Goal: Task Accomplishment & Management: Use online tool/utility

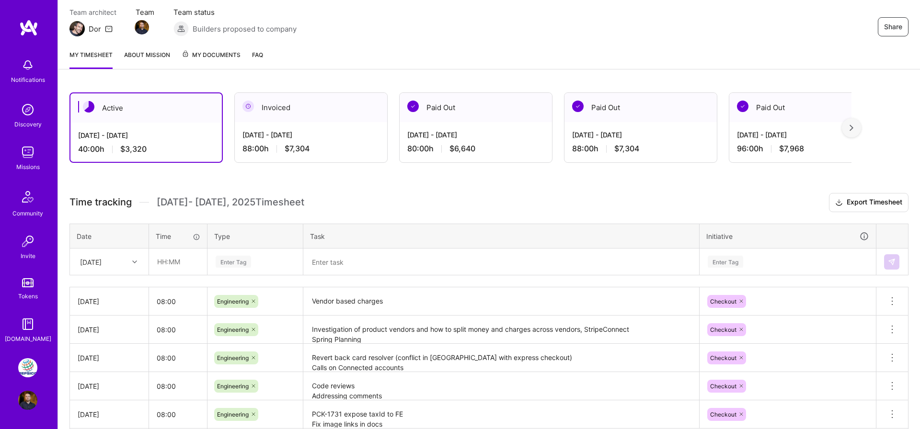
scroll to position [140, 0]
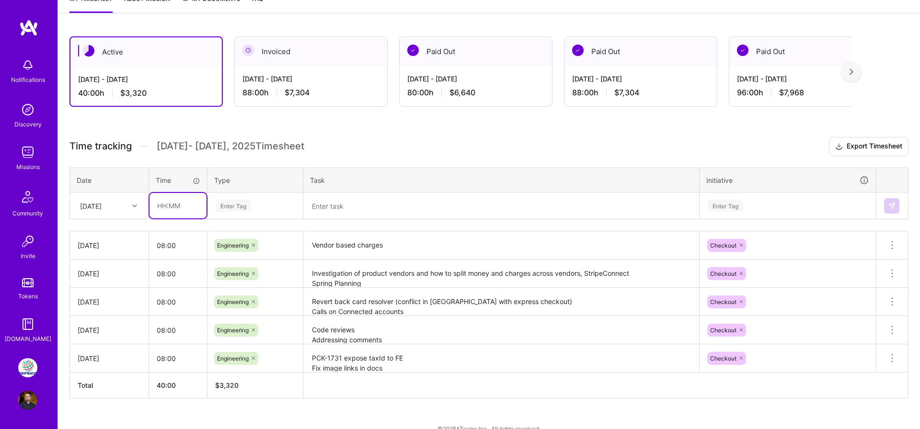
click at [164, 207] on input "text" at bounding box center [178, 205] width 57 height 25
type input "08:00"
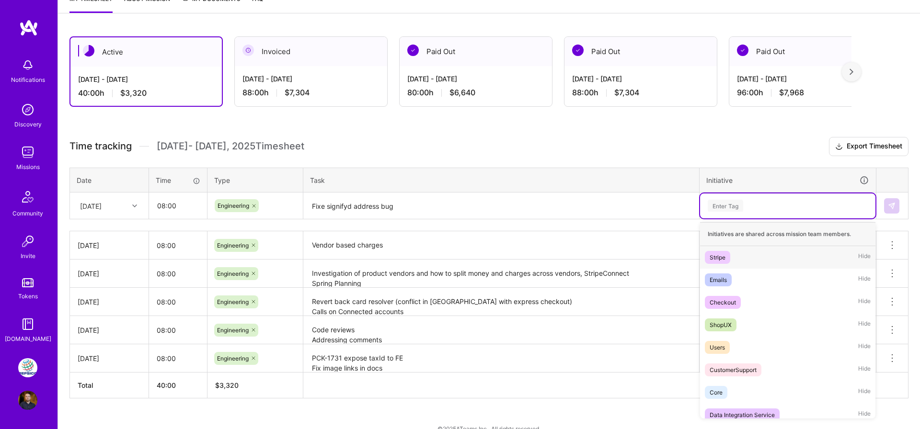
click at [728, 207] on div "Enter Tag" at bounding box center [725, 205] width 35 height 15
click at [737, 301] on span "Checkout" at bounding box center [723, 302] width 36 height 13
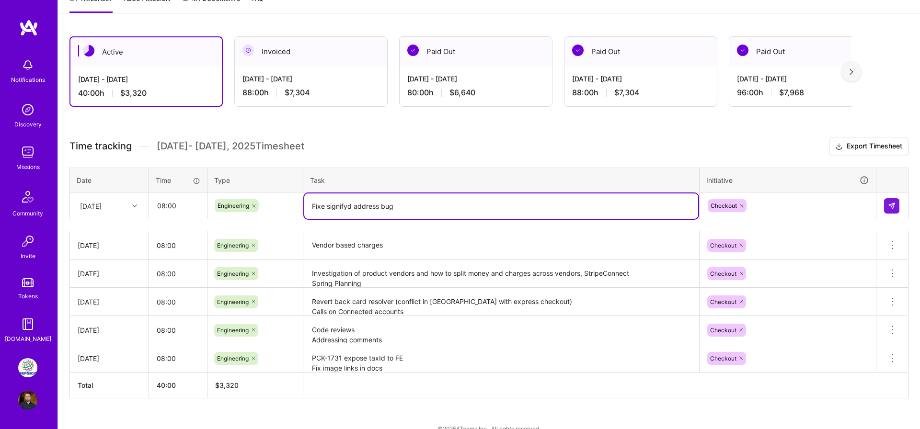
click at [466, 211] on textarea "Fixe signifyd address bug" at bounding box center [501, 206] width 394 height 25
type textarea "PCK-1773 Fixed signifyd address bug"
click at [896, 206] on button at bounding box center [891, 205] width 15 height 15
